Goal: Information Seeking & Learning: Check status

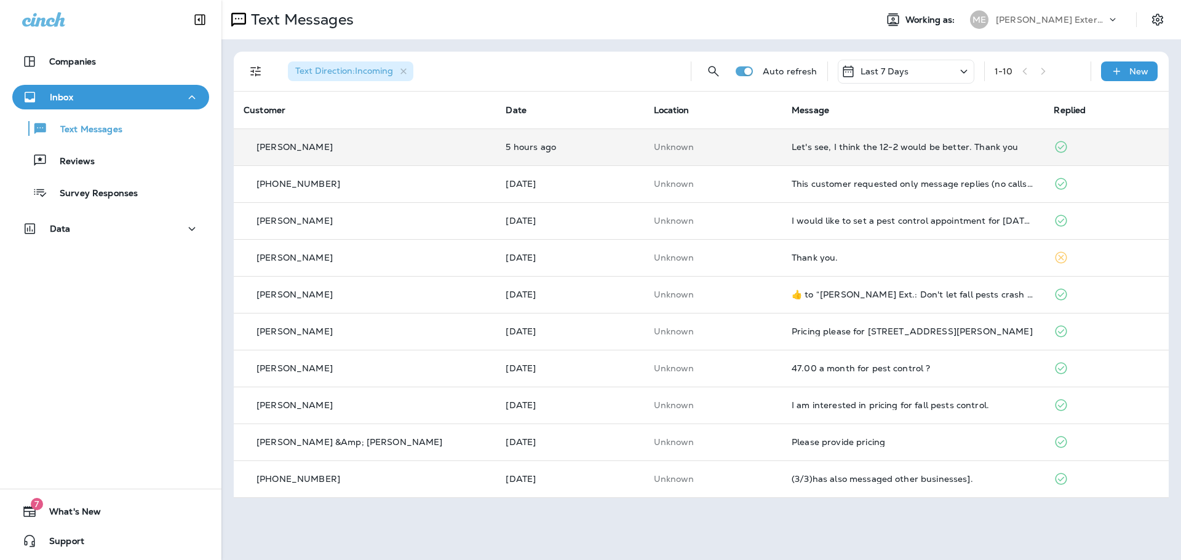
click at [928, 145] on div "Let's see, I think the 12-2 would be better. Thank you" at bounding box center [912, 147] width 242 height 10
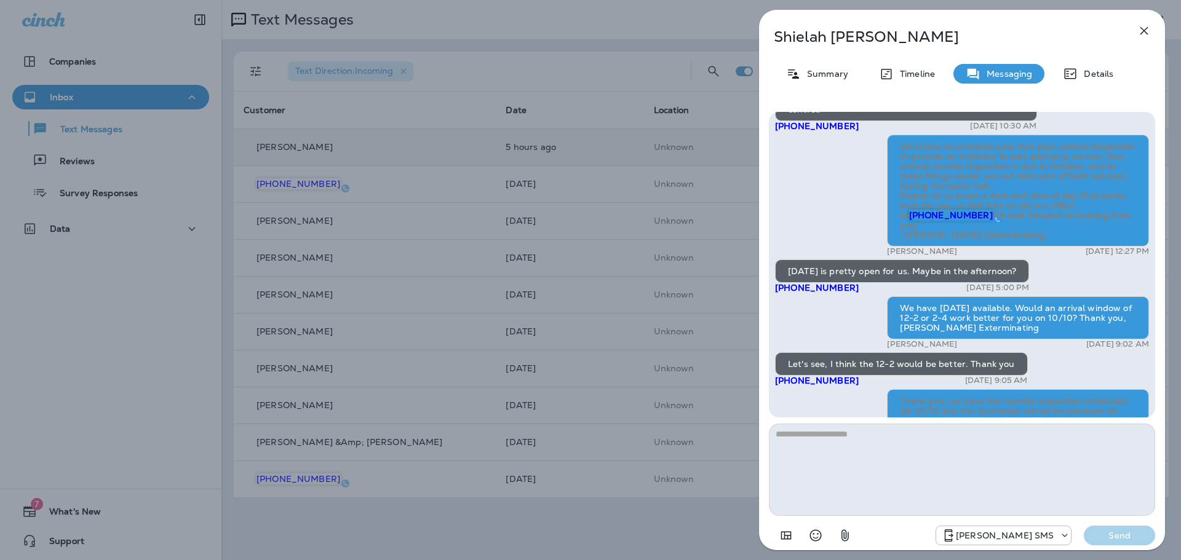
scroll to position [-61, 0]
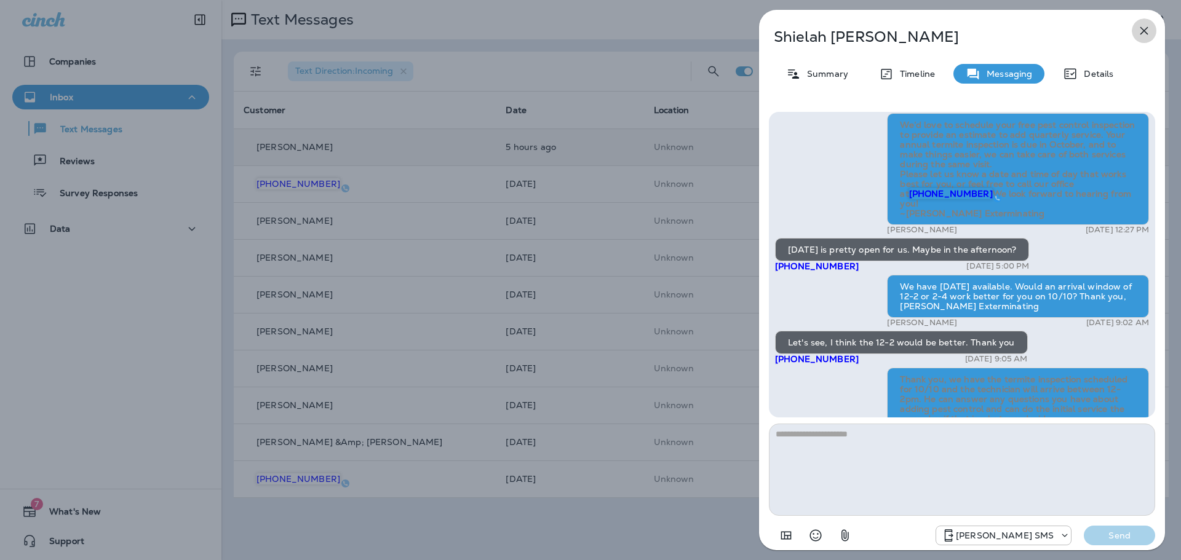
click at [1145, 30] on icon "button" at bounding box center [1144, 31] width 8 height 8
